Goal: Obtain resource: Download file/media

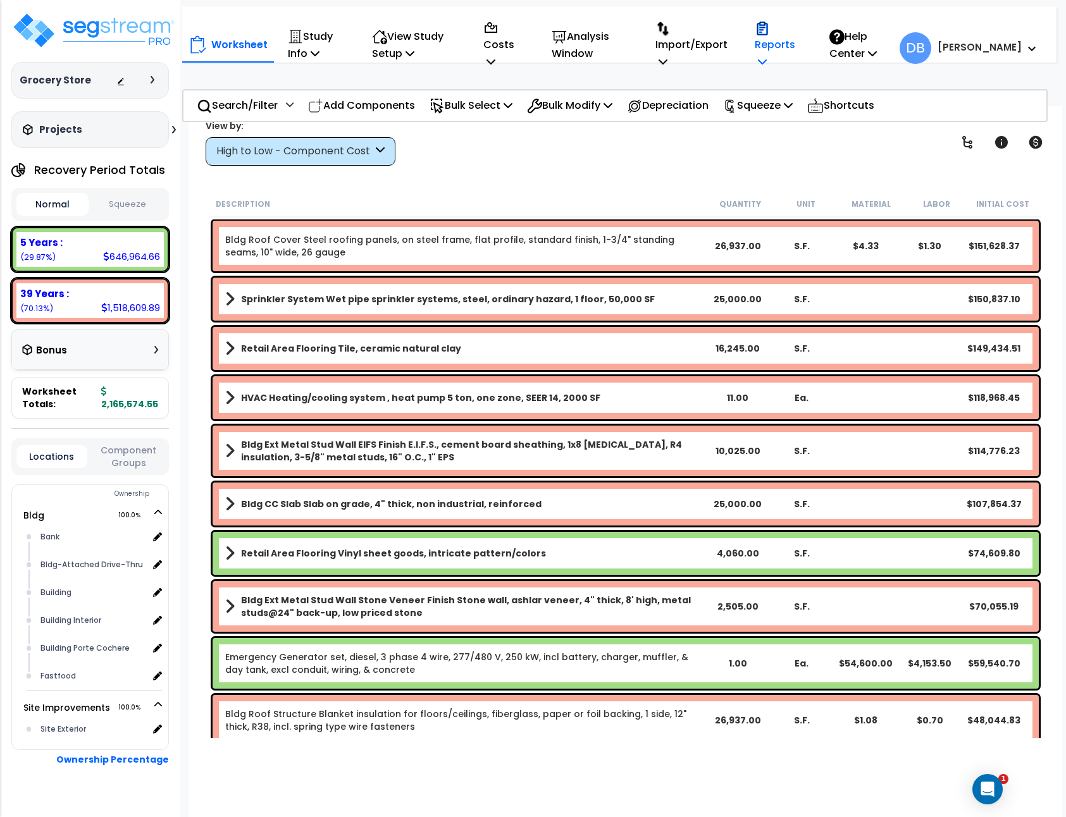
click at [793, 13] on div "Reports" at bounding box center [779, 45] width 48 height 65
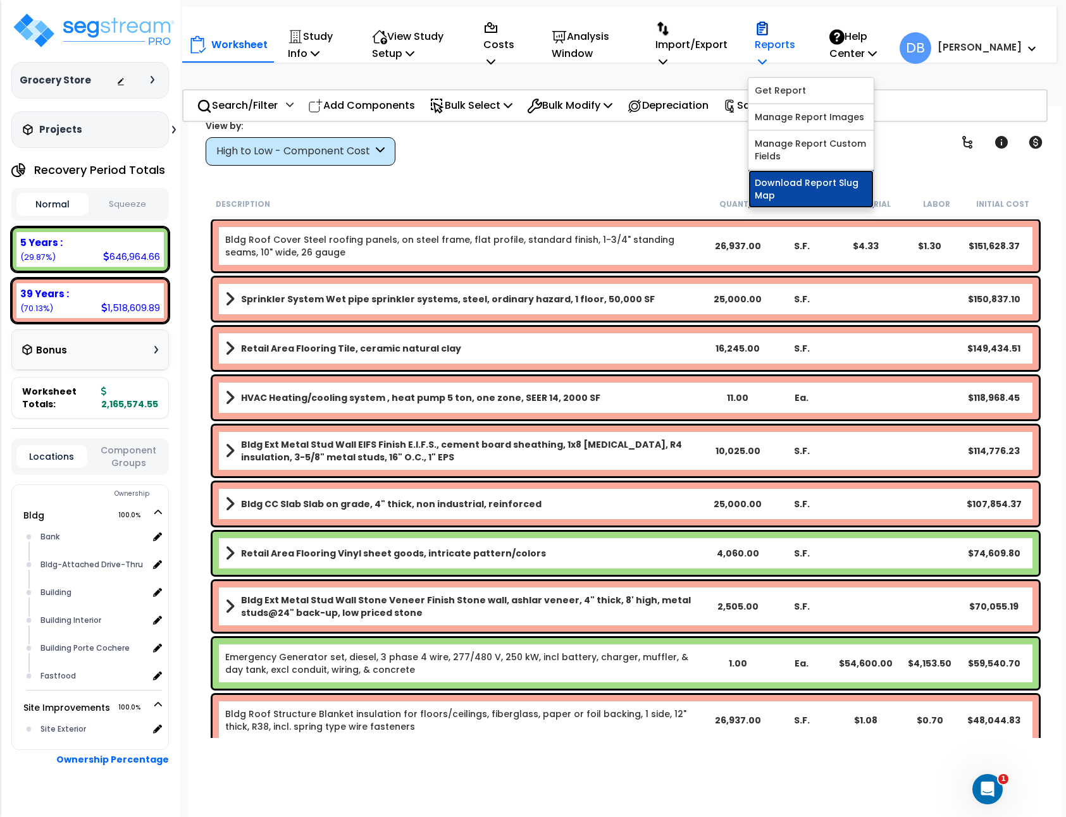
click at [873, 194] on link "Download Report Slug Map" at bounding box center [810, 189] width 125 height 38
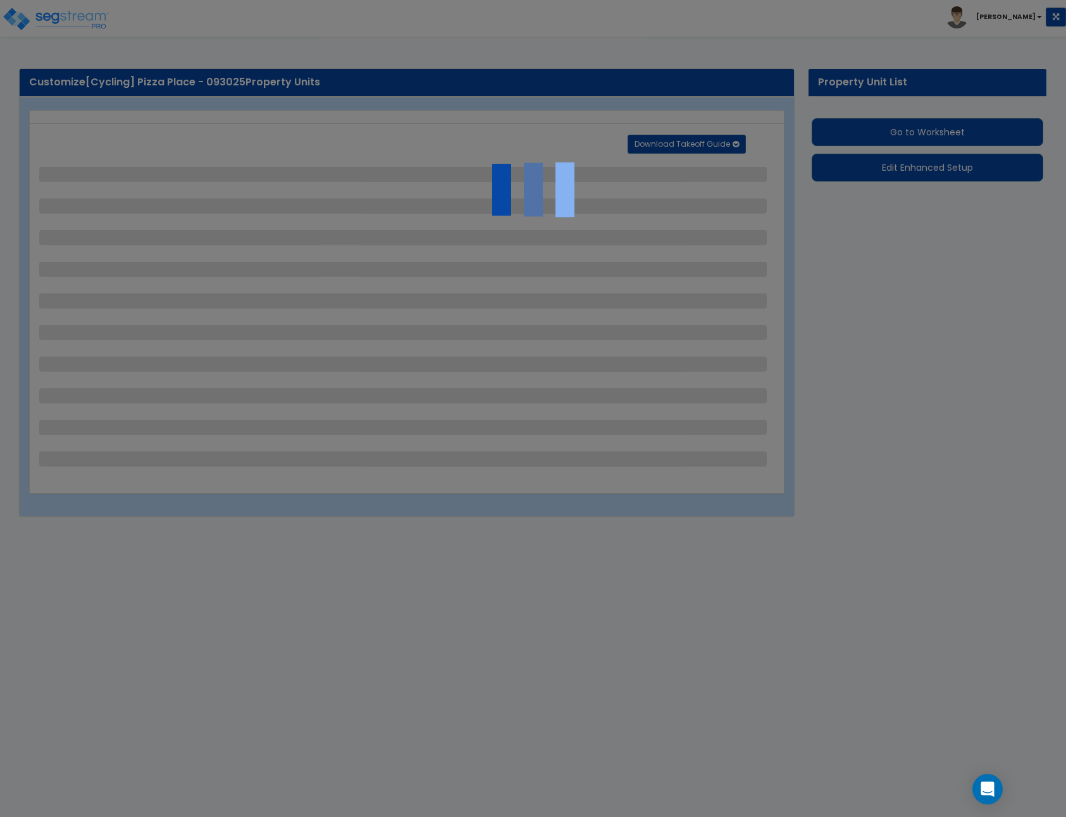
select select "2"
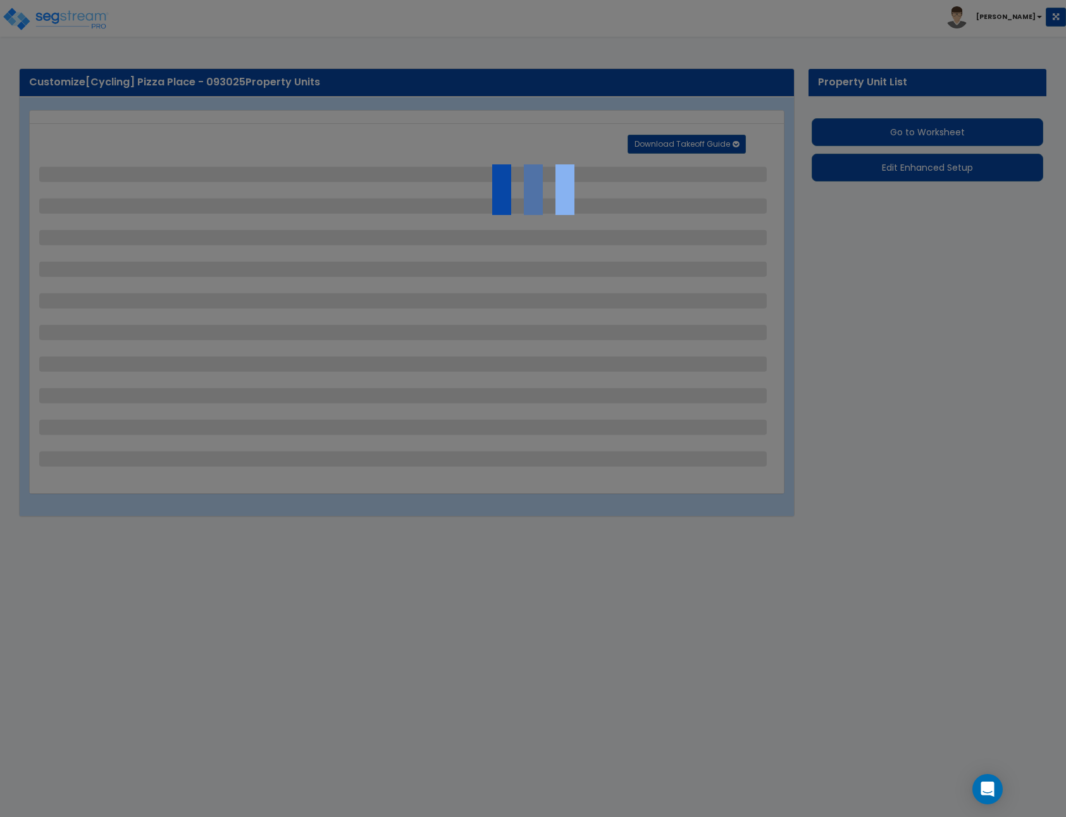
select select "2"
select select "1"
select select "2"
select select "1"
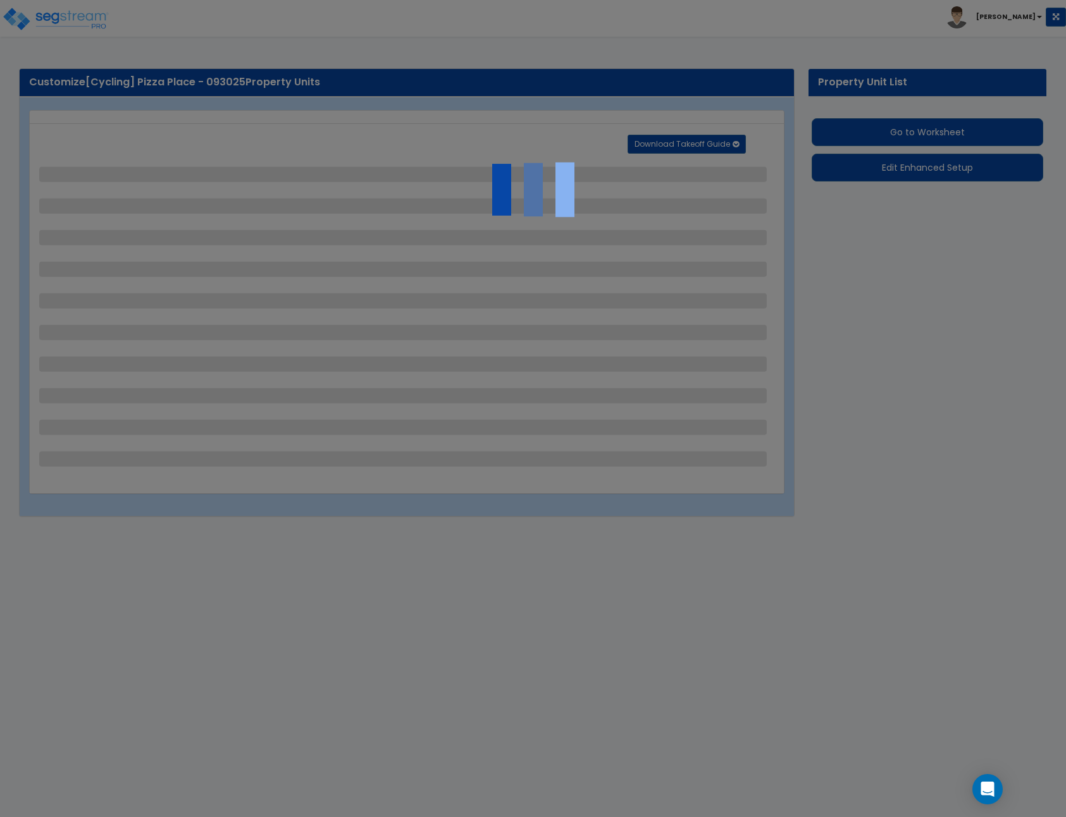
select select "1"
select select "2"
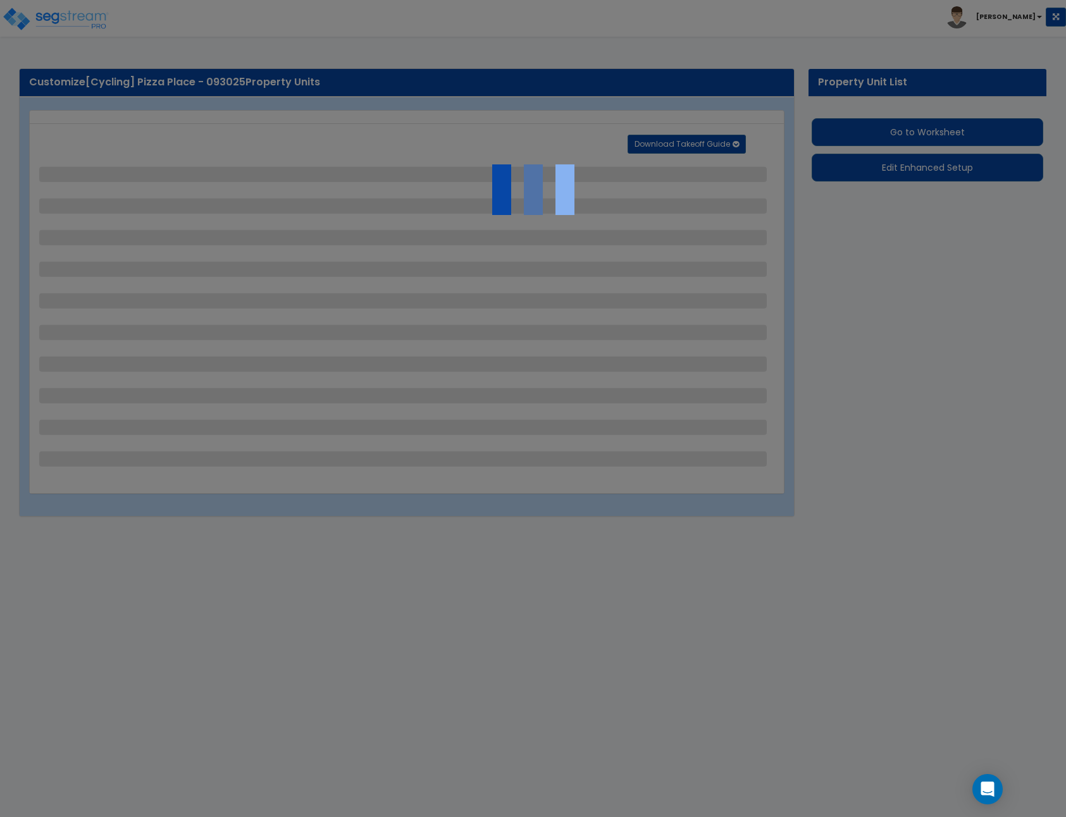
select select "2"
select select "1"
select select "10"
select select "1"
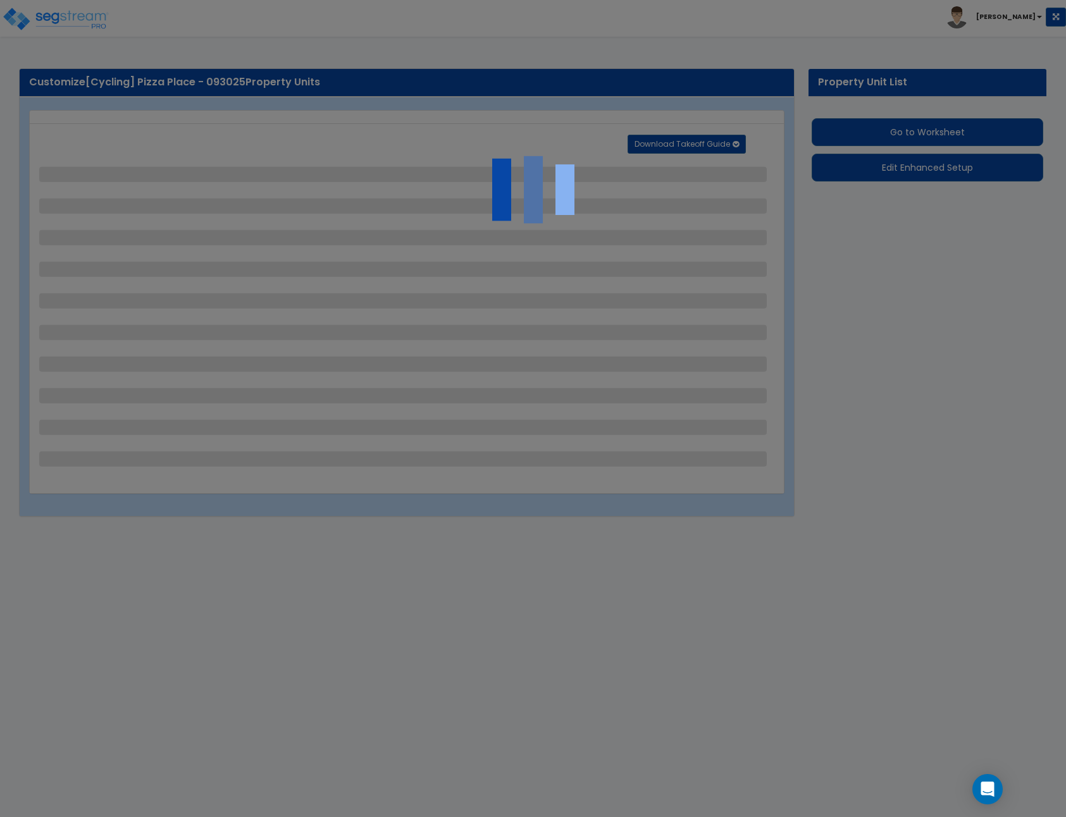
select select "1"
select select "3"
select select "2"
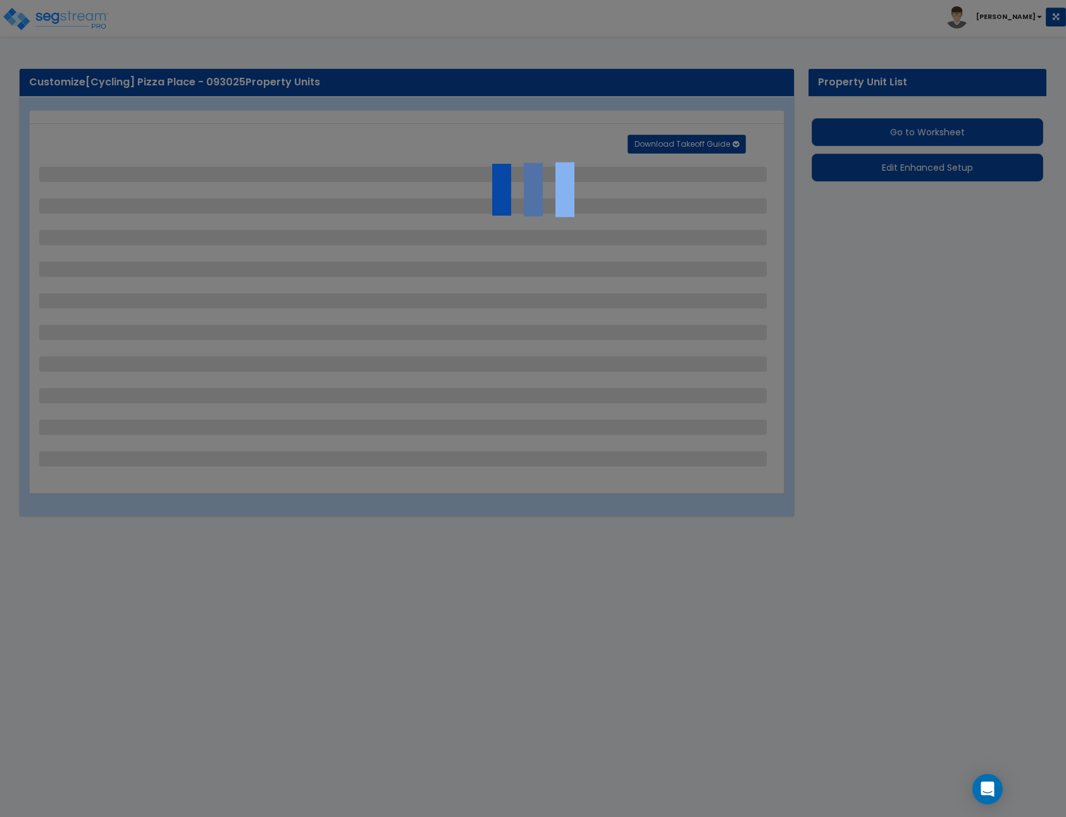
select select "4"
select select "1"
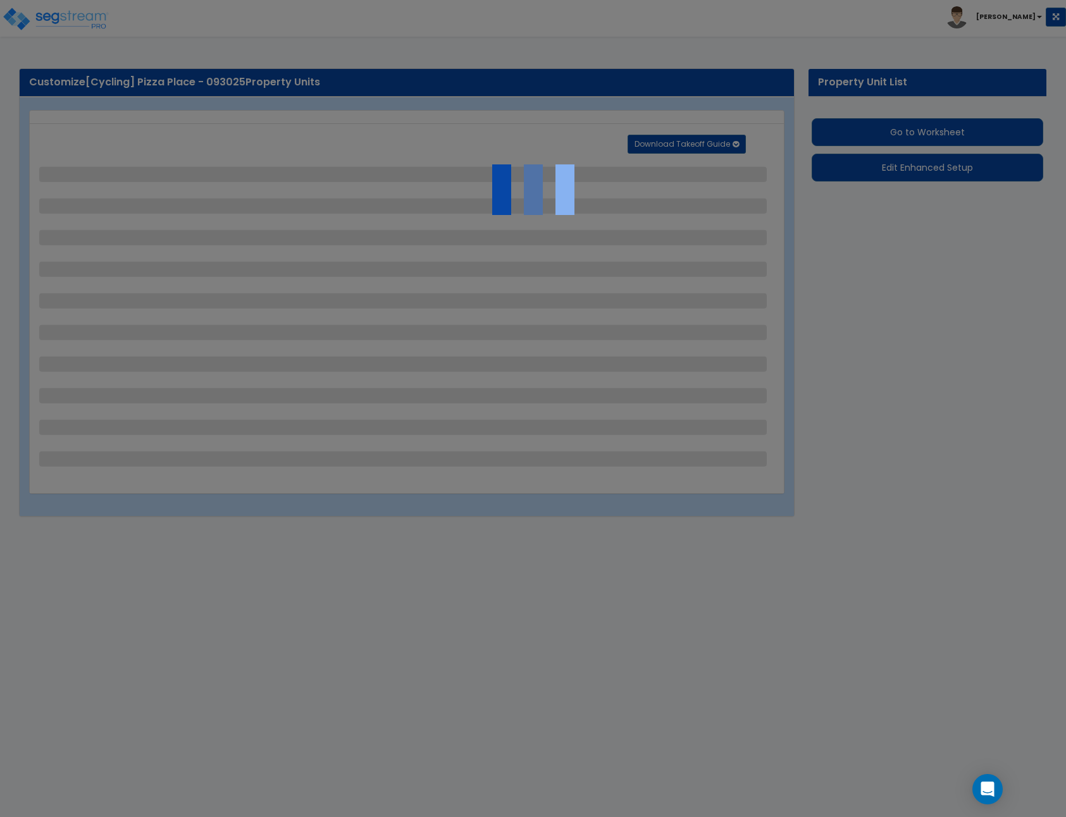
select select "6"
select select "2"
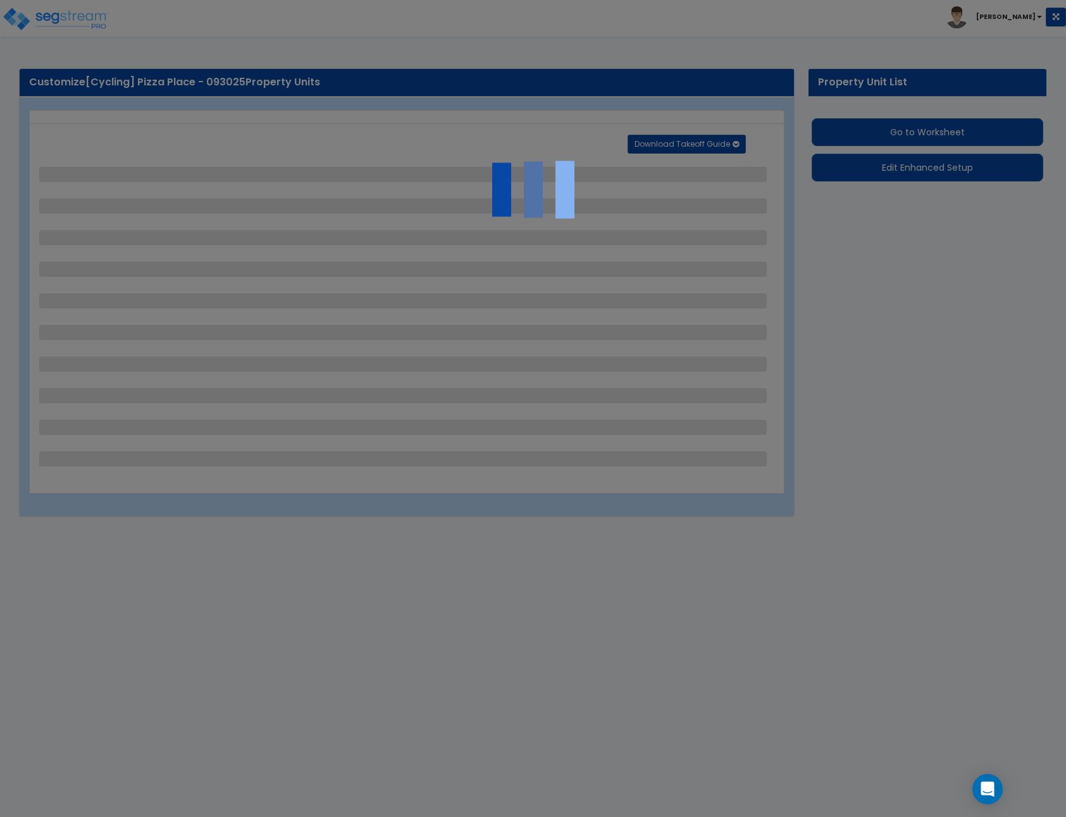
select select "2"
select select "1"
select select "2"
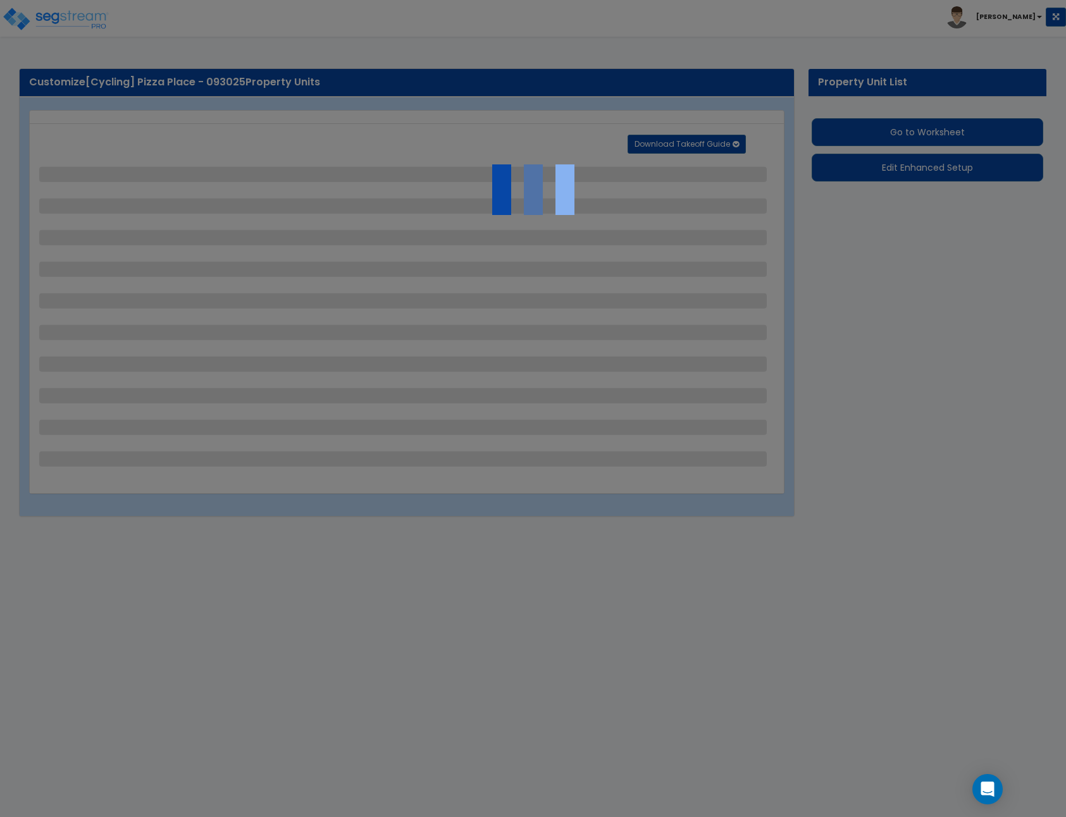
select select "2"
select select "1"
select select "8"
select select "2"
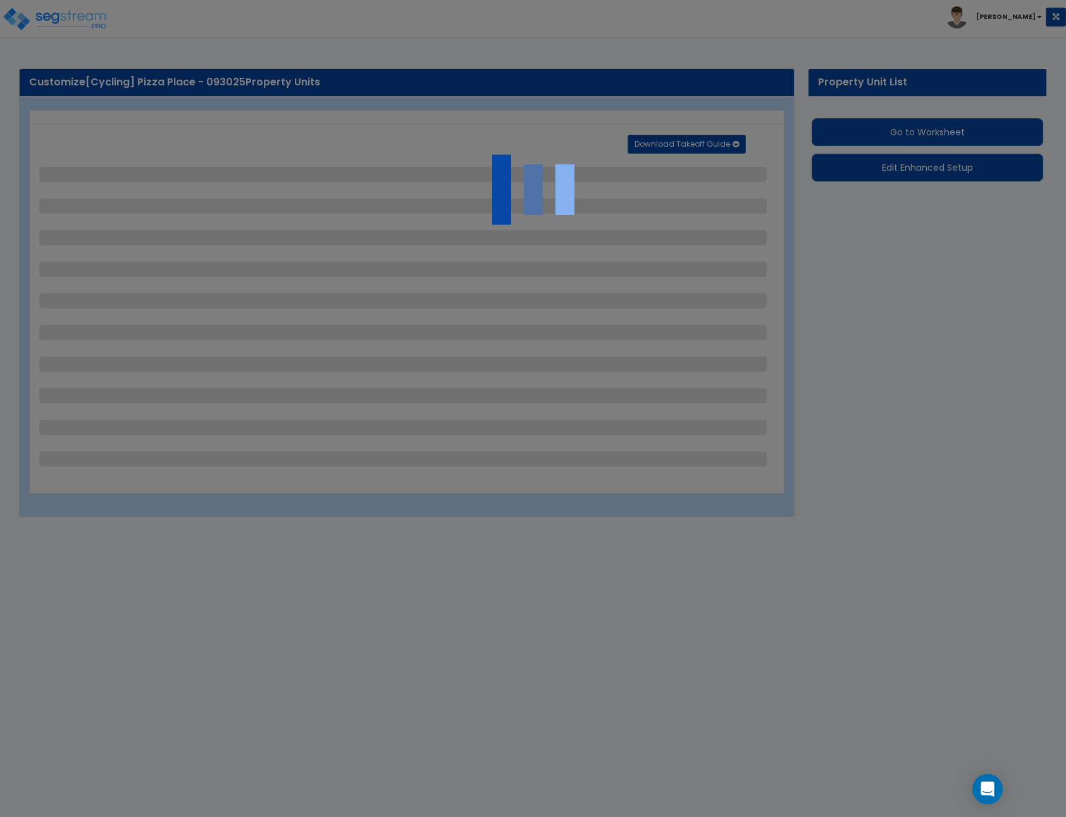
select select "4"
select select "1"
select select "20"
select select "2"
select select "5"
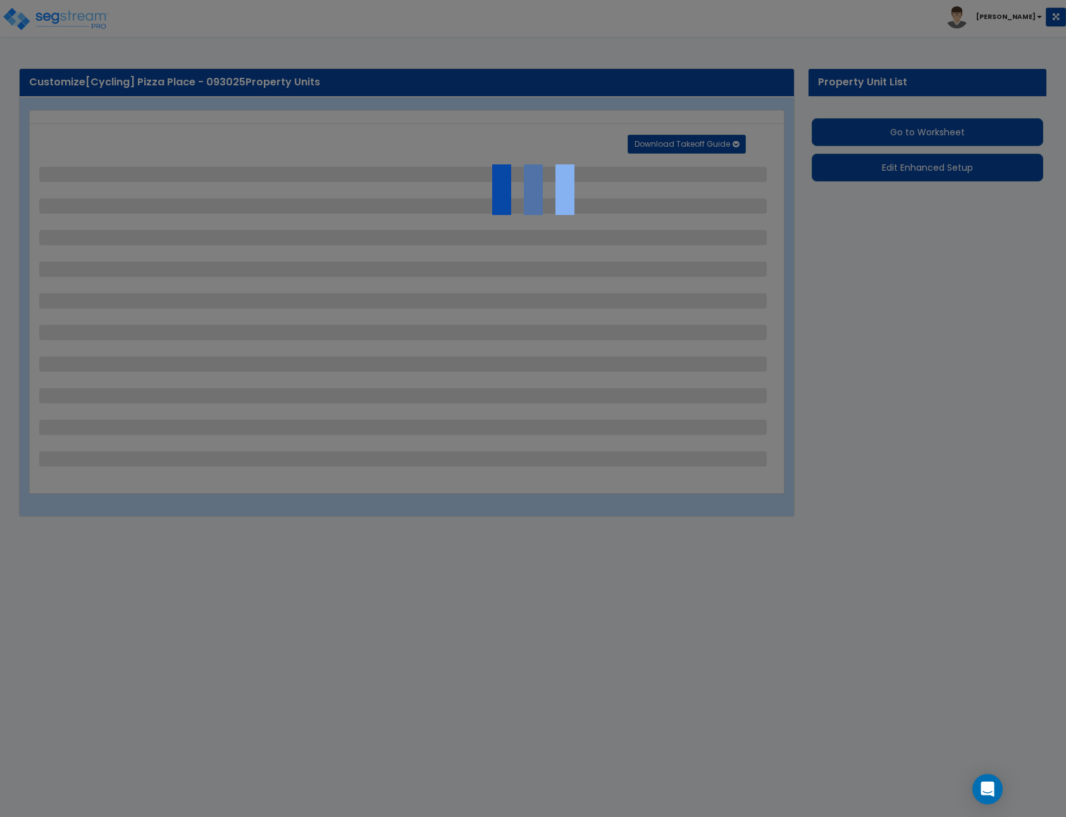
select select "3"
select select "1"
select select "2"
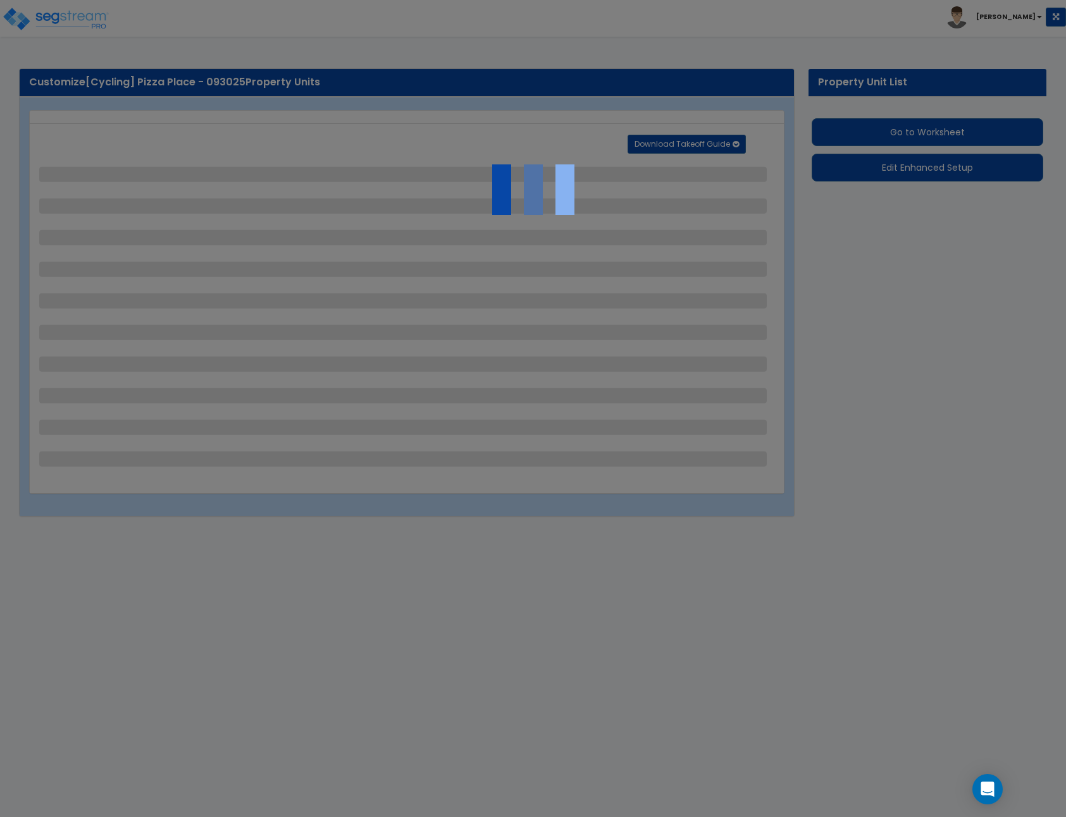
select select "1"
select select "4"
select select "2"
select select "1"
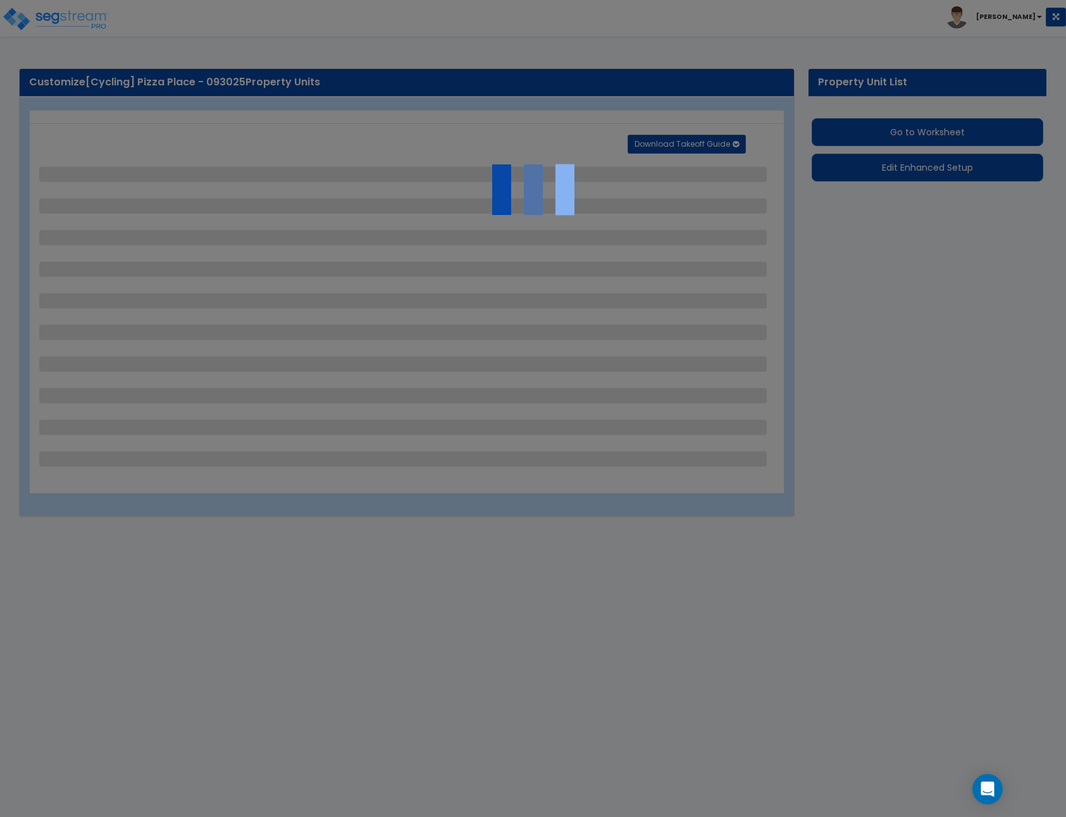
select select "2"
select select "1"
select select "2"
select select "6"
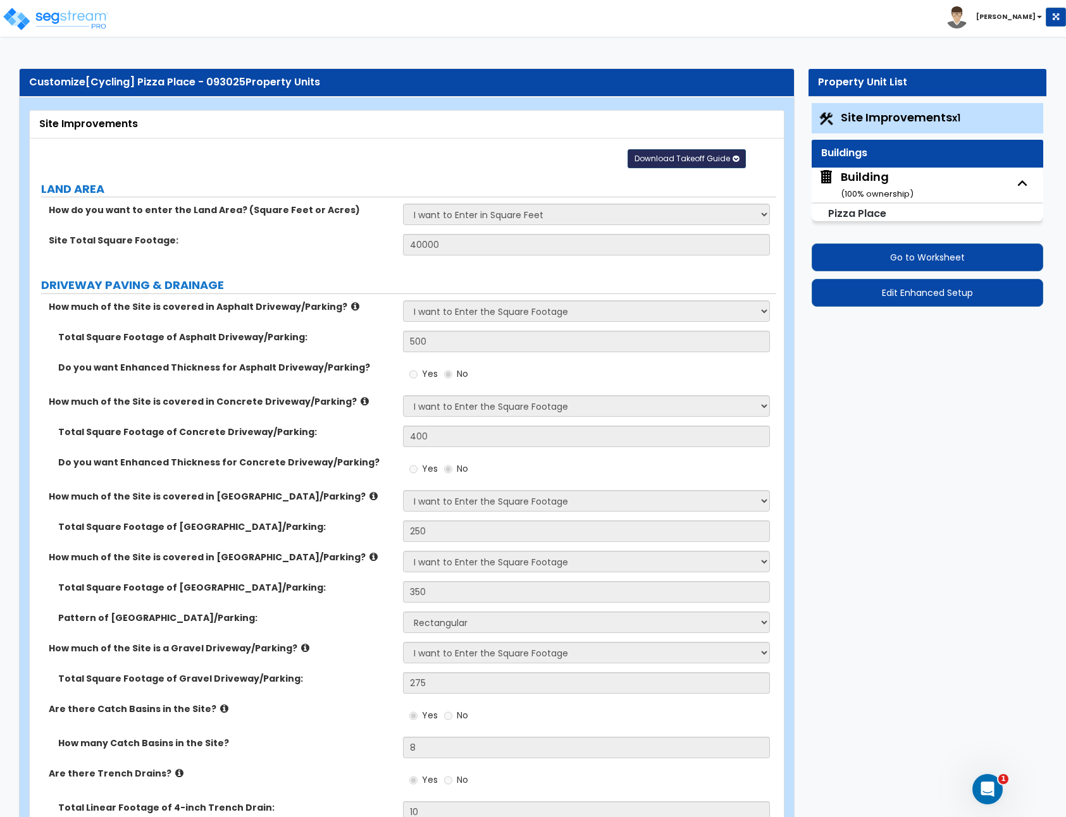
click at [732, 165] on button "Download Takeoff Guide" at bounding box center [686, 158] width 118 height 19
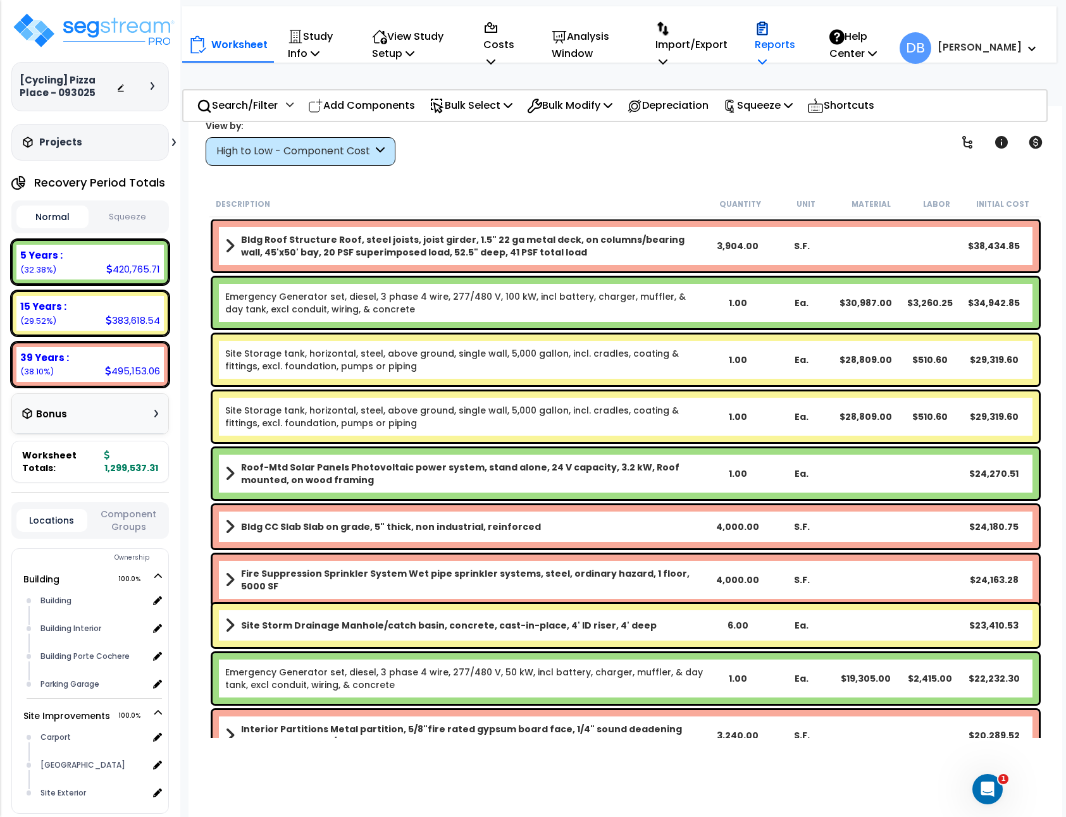
click at [803, 30] on p "Reports" at bounding box center [779, 45] width 48 height 52
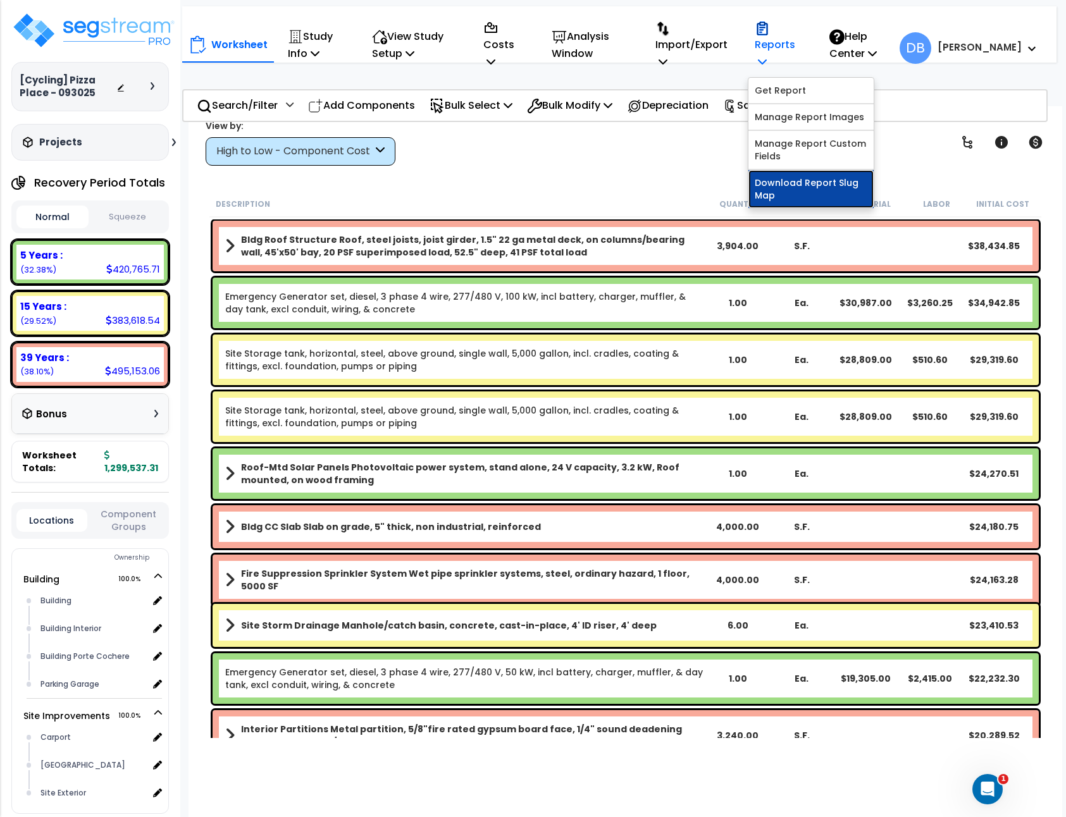
click at [787, 196] on link "Download Report Slug Map" at bounding box center [810, 189] width 125 height 38
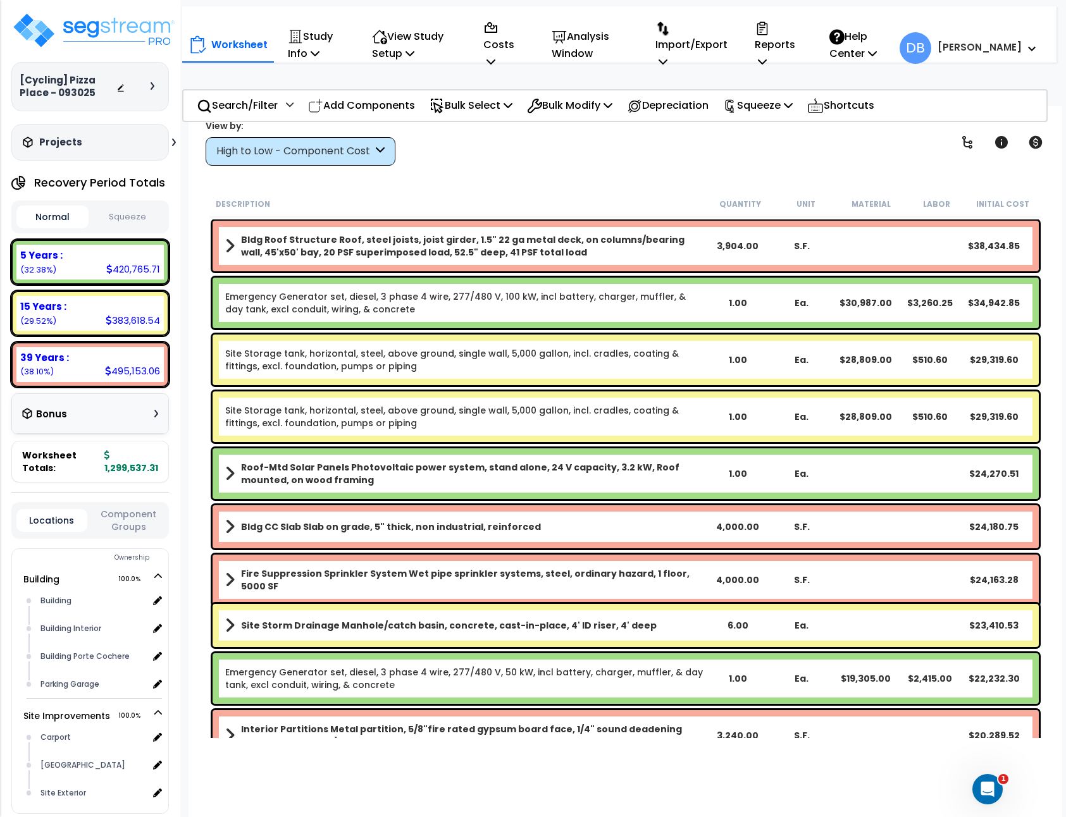
drag, startPoint x: 886, startPoint y: 154, endPoint x: 886, endPoint y: 144, distance: 10.1
click at [886, 145] on div "View by: High to Low - Component Cost High to Low - Component Cost" at bounding box center [625, 142] width 849 height 47
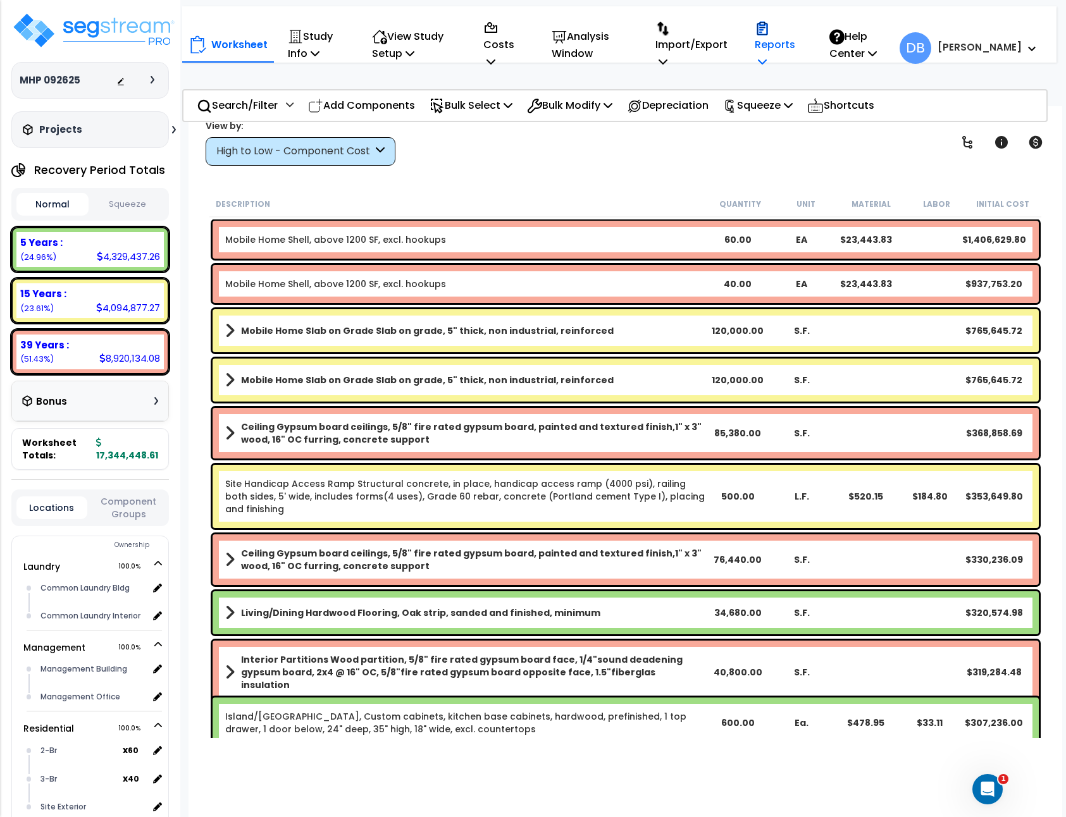
click at [803, 48] on p "Reports" at bounding box center [779, 45] width 48 height 52
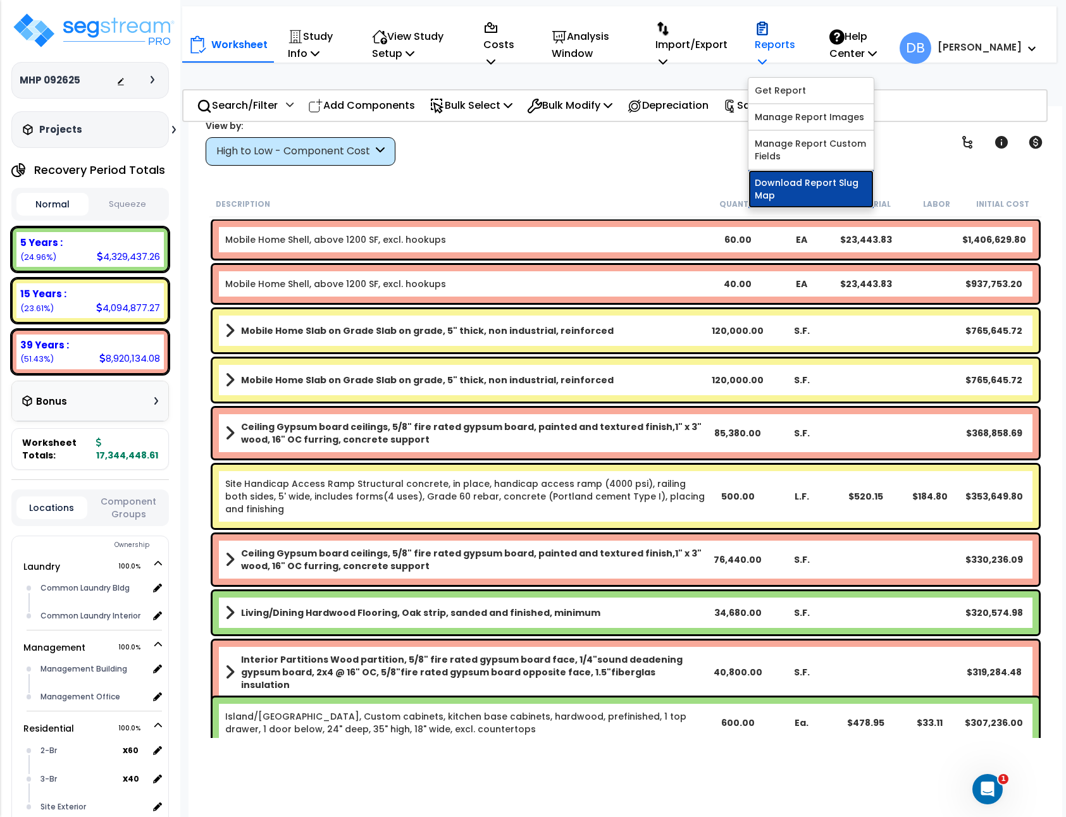
click at [818, 189] on link "Download Report Slug Map" at bounding box center [810, 189] width 125 height 38
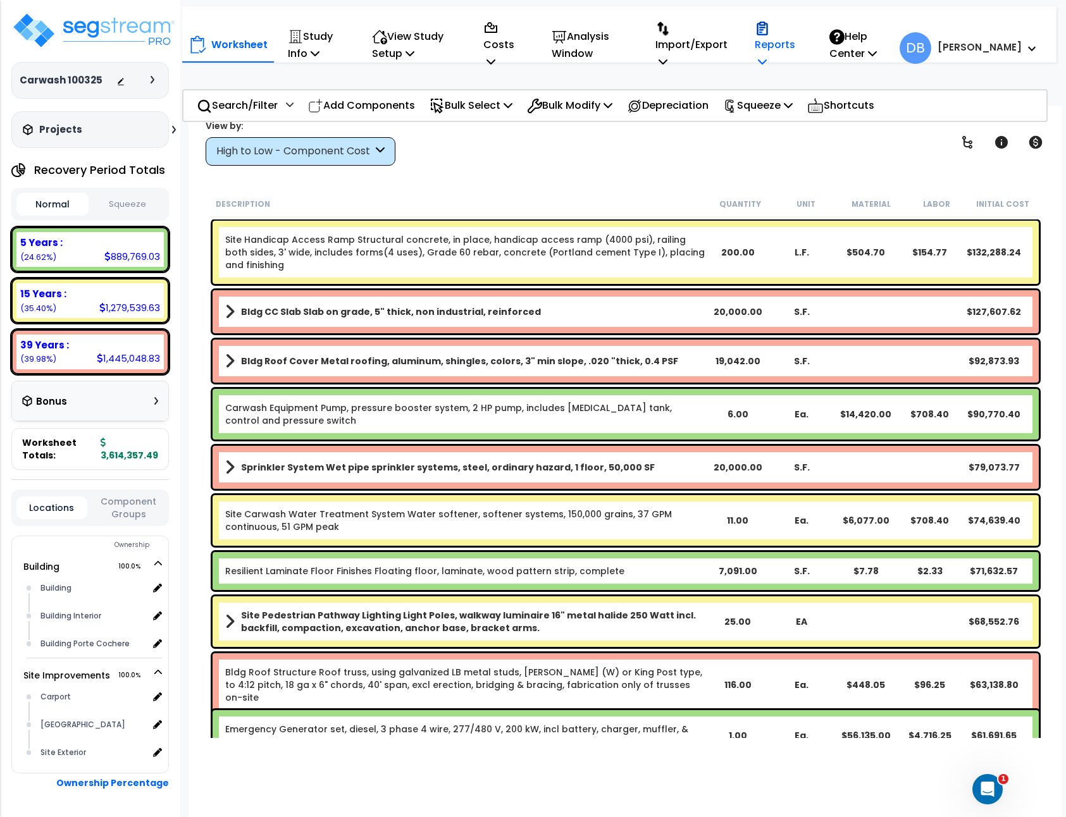
click at [799, 49] on p "Reports" at bounding box center [779, 45] width 48 height 52
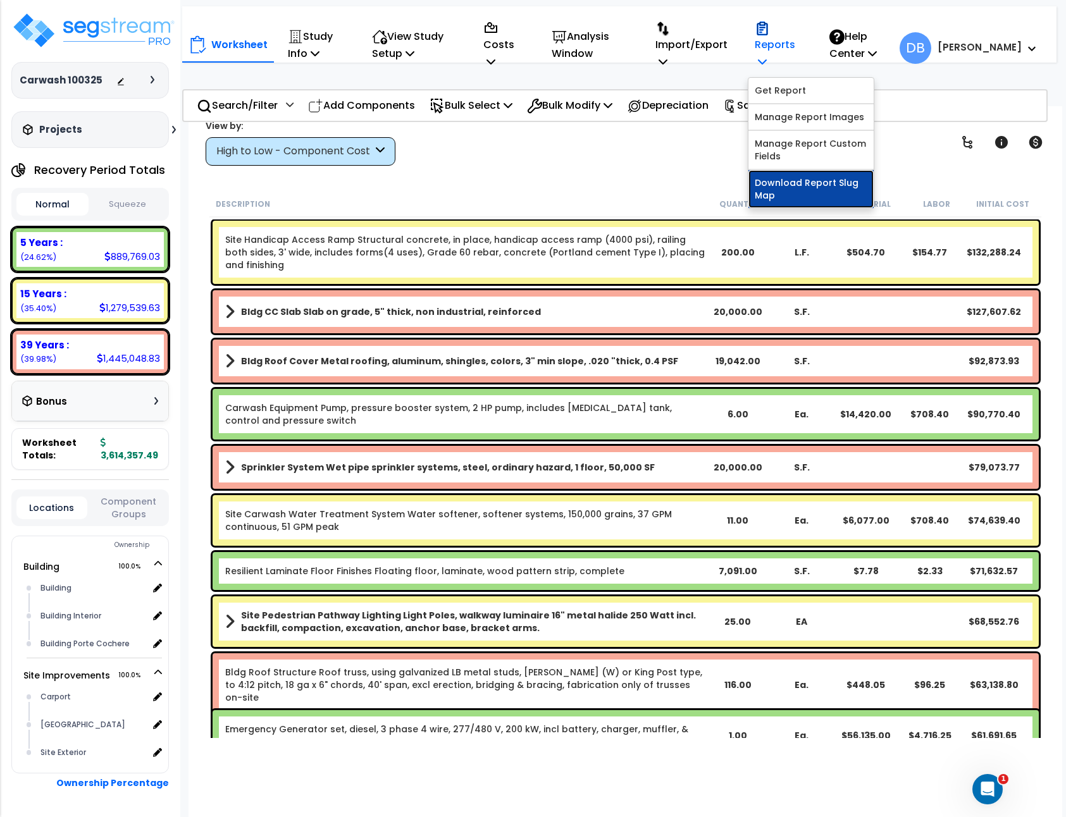
click at [827, 173] on link "Download Report Slug Map" at bounding box center [810, 189] width 125 height 38
